Goal: Information Seeking & Learning: Learn about a topic

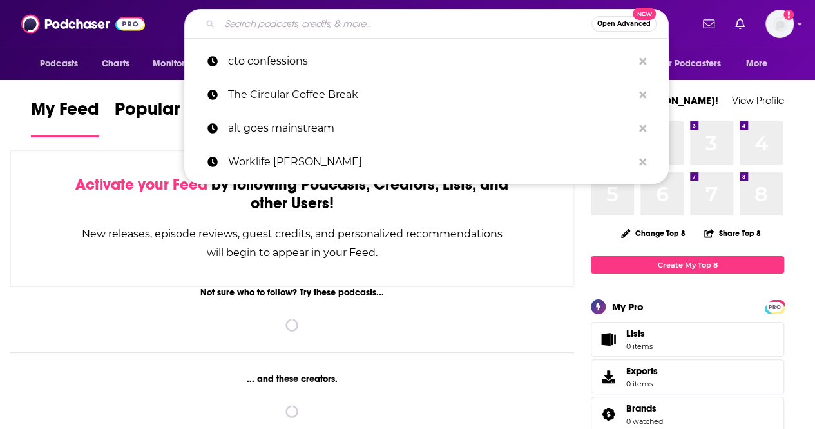
click at [303, 23] on input "Search podcasts, credits, & more..." at bounding box center [406, 24] width 372 height 21
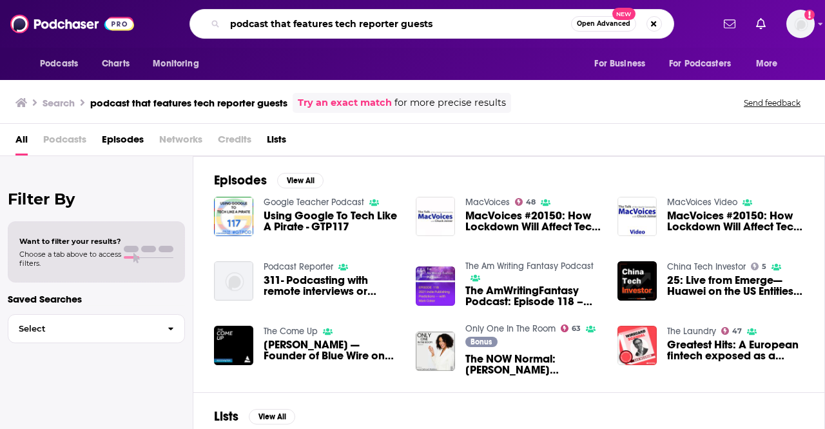
click at [445, 26] on input "podcast that features tech reporter guests" at bounding box center [398, 24] width 346 height 21
drag, startPoint x: 445, startPoint y: 26, endPoint x: 171, endPoint y: 7, distance: 274.5
click at [171, 7] on div "Podcasts Charts Monitoring podcast that features tech reporter guests Open Adva…" at bounding box center [412, 24] width 825 height 48
type input "tbpn"
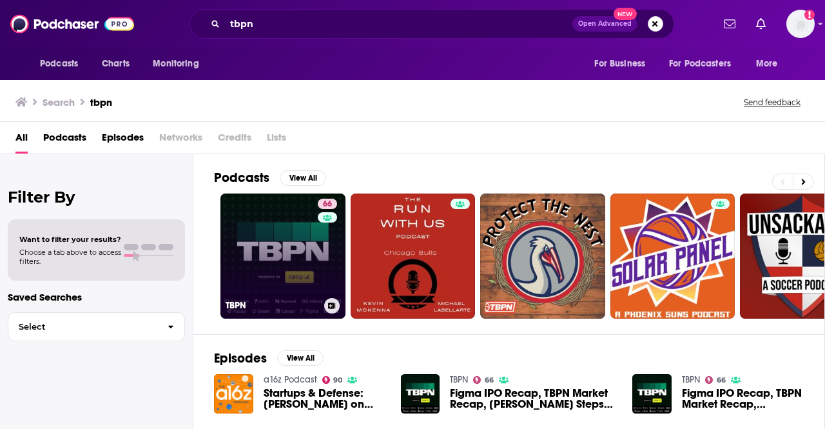
click at [250, 236] on link "66 TBPN" at bounding box center [282, 255] width 125 height 125
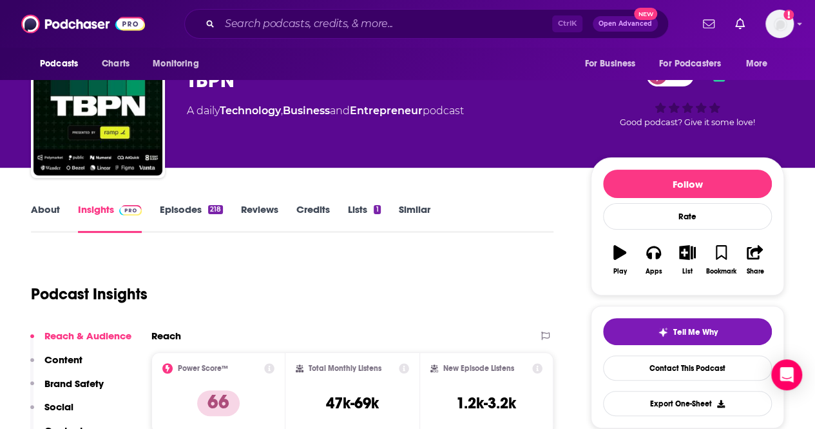
scroll to position [60, 0]
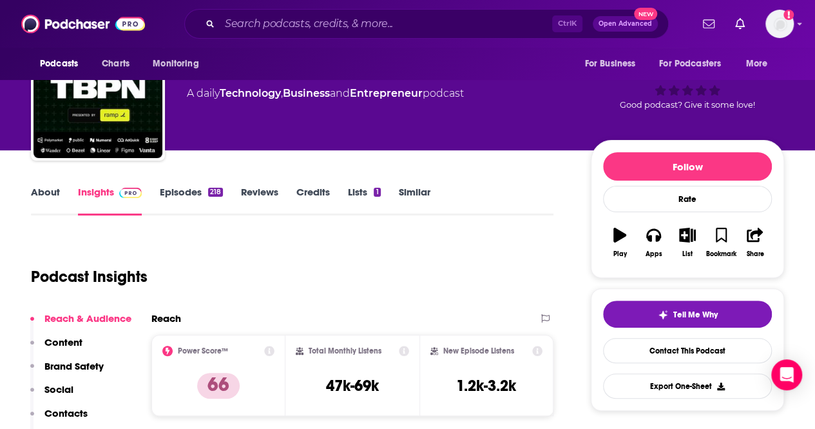
click at [420, 186] on link "Similar" at bounding box center [415, 201] width 32 height 30
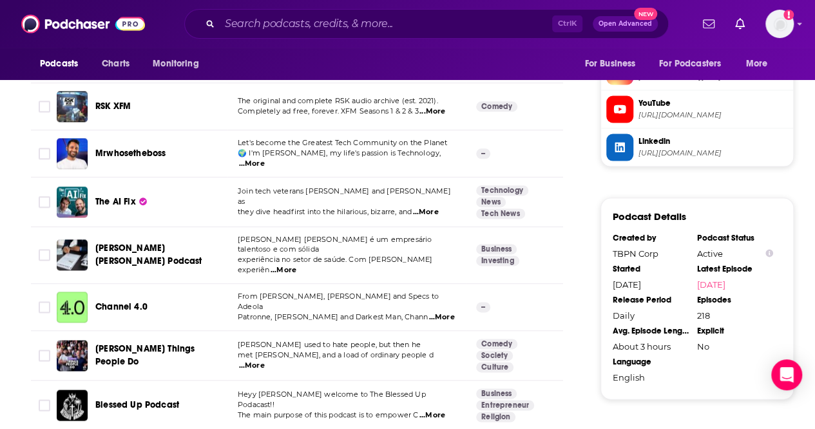
scroll to position [1449, 0]
